Goal: Task Accomplishment & Management: Manage account settings

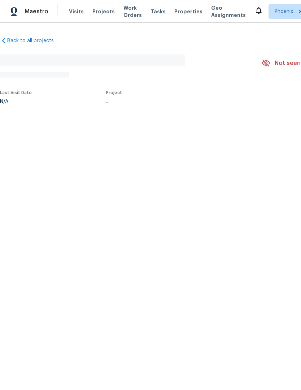
scroll to position [0, 0]
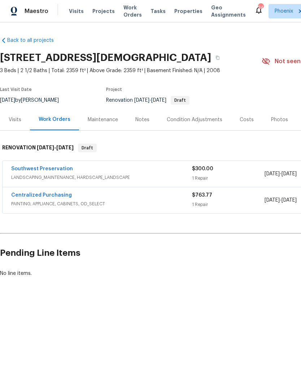
click at [246, 117] on div "Costs" at bounding box center [247, 120] width 14 height 7
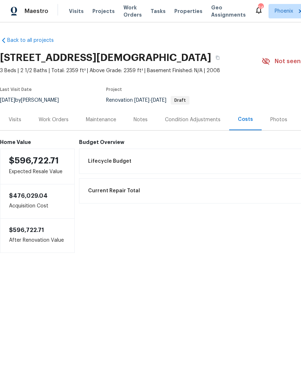
click at [58, 121] on div "Work Orders" at bounding box center [54, 120] width 30 height 7
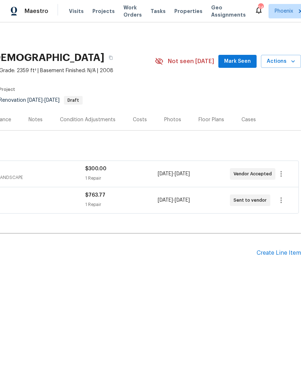
scroll to position [0, 107]
click at [282, 203] on icon "button" at bounding box center [281, 200] width 9 height 9
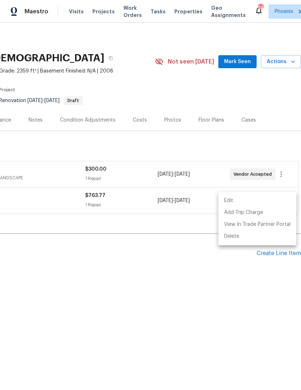
click at [158, 264] on div at bounding box center [150, 195] width 301 height 390
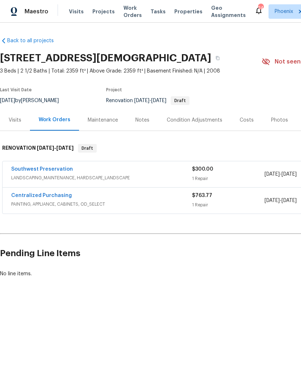
scroll to position [0, 0]
click at [61, 196] on link "Centralized Purchasing" at bounding box center [41, 195] width 61 height 5
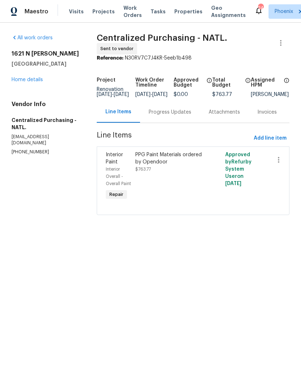
click at [38, 80] on link "Home details" at bounding box center [27, 79] width 31 height 5
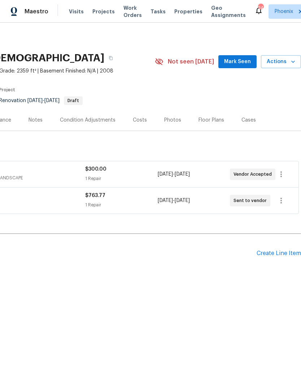
scroll to position [0, 107]
click at [280, 202] on icon "button" at bounding box center [281, 200] width 9 height 9
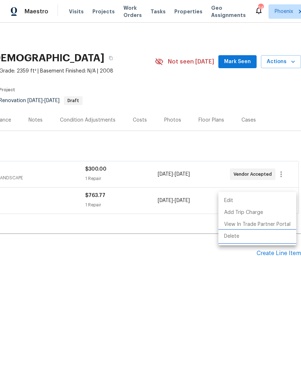
click at [236, 239] on li "Delete" at bounding box center [257, 237] width 78 height 12
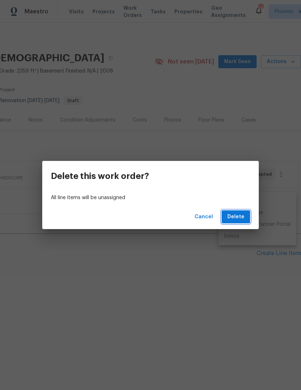
click at [243, 217] on span "Delete" at bounding box center [235, 217] width 17 height 9
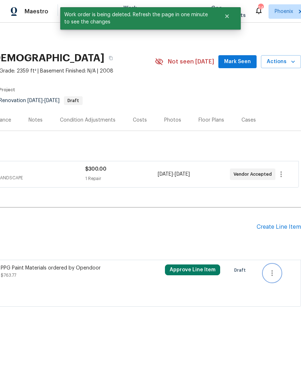
click at [277, 275] on button "button" at bounding box center [271, 273] width 17 height 17
click at [277, 274] on li "Cancel" at bounding box center [277, 273] width 28 height 12
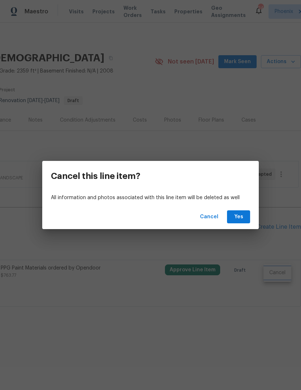
click at [166, 340] on div "Cancel this line item? All information and photos associated with this line ite…" at bounding box center [150, 195] width 301 height 390
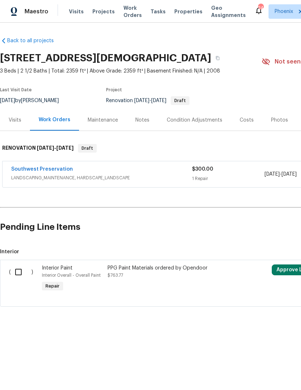
click at [169, 270] on div "PPG Paint Materials ordered by Opendoor" at bounding box center [171, 268] width 127 height 7
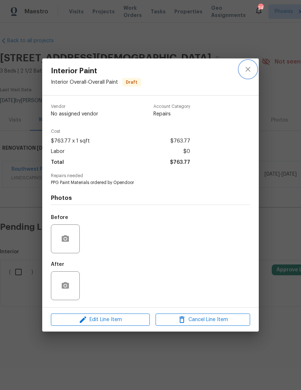
click at [248, 69] on icon "close" at bounding box center [247, 69] width 5 height 5
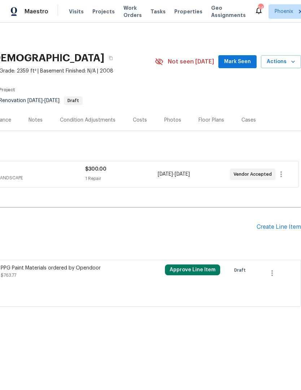
scroll to position [0, 107]
click at [275, 274] on icon "button" at bounding box center [272, 273] width 9 height 9
click at [277, 279] on li "Cancel" at bounding box center [277, 273] width 28 height 12
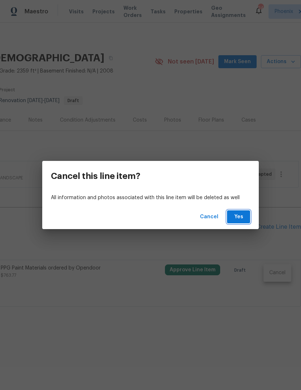
click at [247, 218] on button "Yes" at bounding box center [238, 216] width 23 height 13
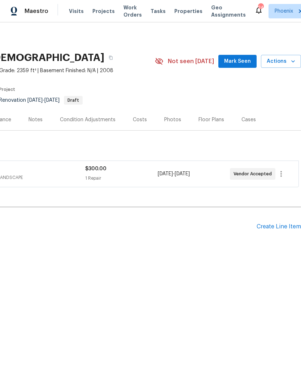
click at [283, 63] on span "Actions" at bounding box center [281, 61] width 29 height 9
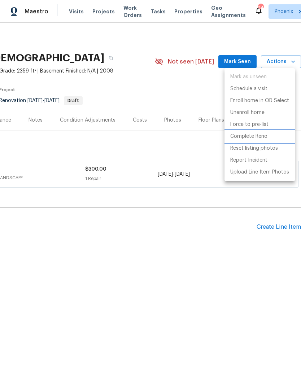
click at [263, 138] on p "Complete Reno" at bounding box center [248, 137] width 37 height 8
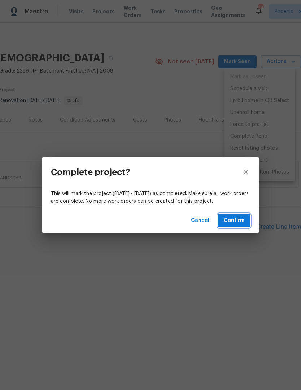
click at [245, 217] on button "Confirm" at bounding box center [234, 220] width 32 height 13
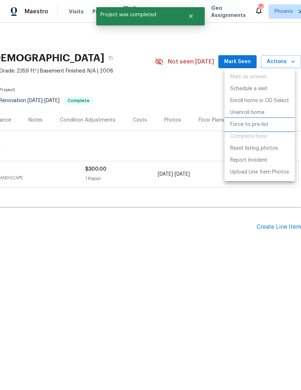
click at [269, 123] on li "Force to pre-list" at bounding box center [259, 125] width 70 height 12
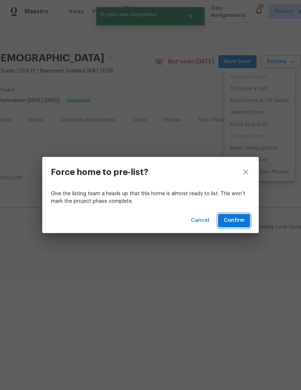
click at [240, 224] on span "Confirm" at bounding box center [234, 220] width 21 height 9
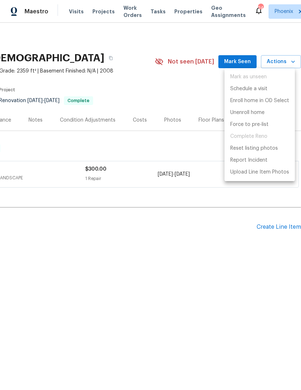
click at [253, 281] on div at bounding box center [150, 195] width 301 height 390
